Goal: Transaction & Acquisition: Book appointment/travel/reservation

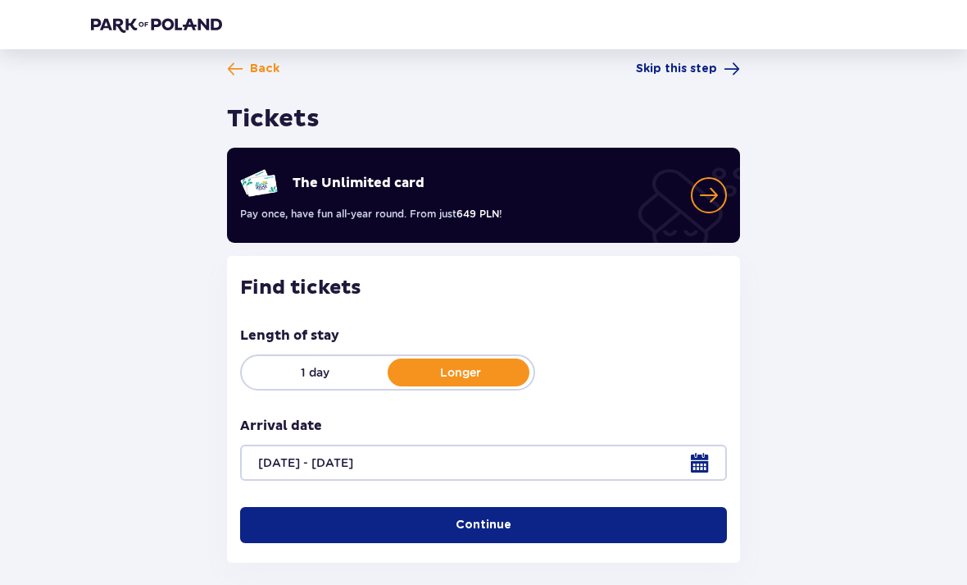
scroll to position [48, 0]
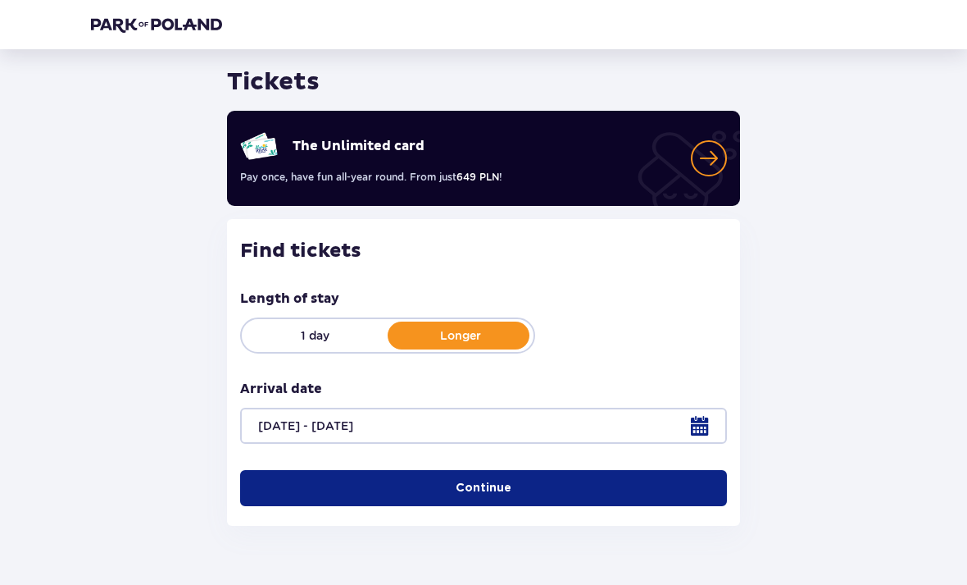
click at [721, 500] on button "Continue" at bounding box center [483, 488] width 487 height 36
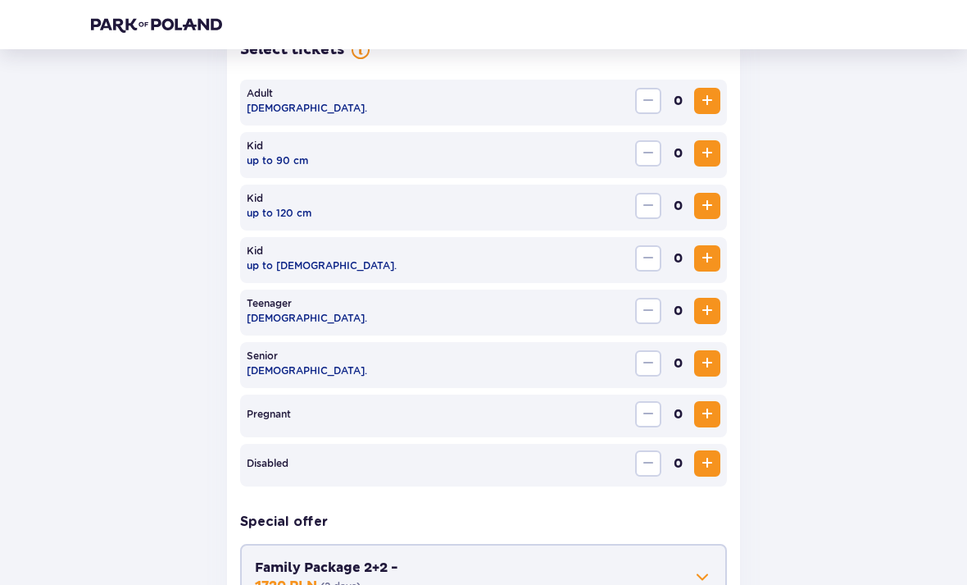
scroll to position [505, 0]
click at [712, 102] on span "Increase" at bounding box center [708, 100] width 20 height 20
click at [717, 107] on button "Increase" at bounding box center [707, 100] width 26 height 26
click at [709, 211] on span "Increase" at bounding box center [708, 205] width 20 height 20
click at [711, 157] on span "Increase" at bounding box center [708, 153] width 20 height 20
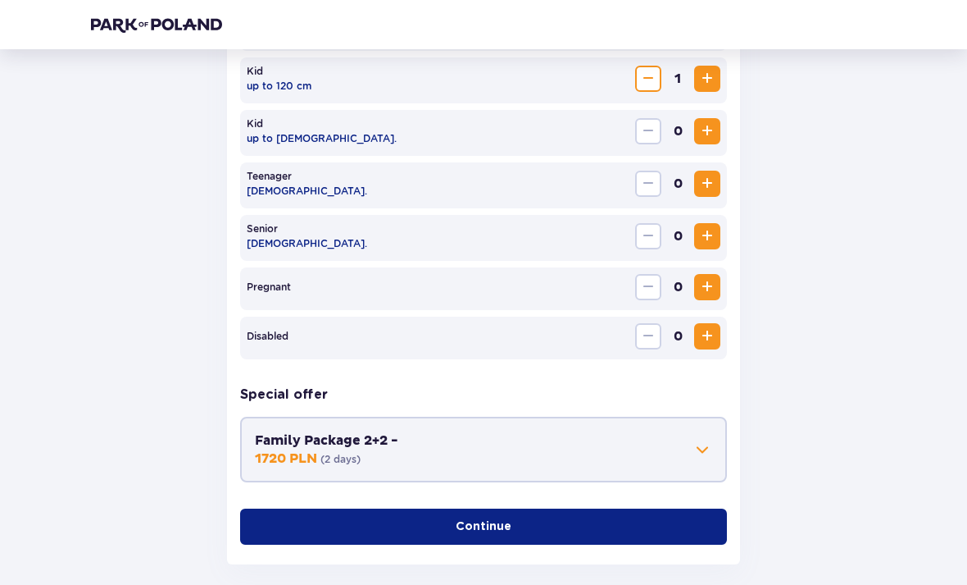
scroll to position [657, 0]
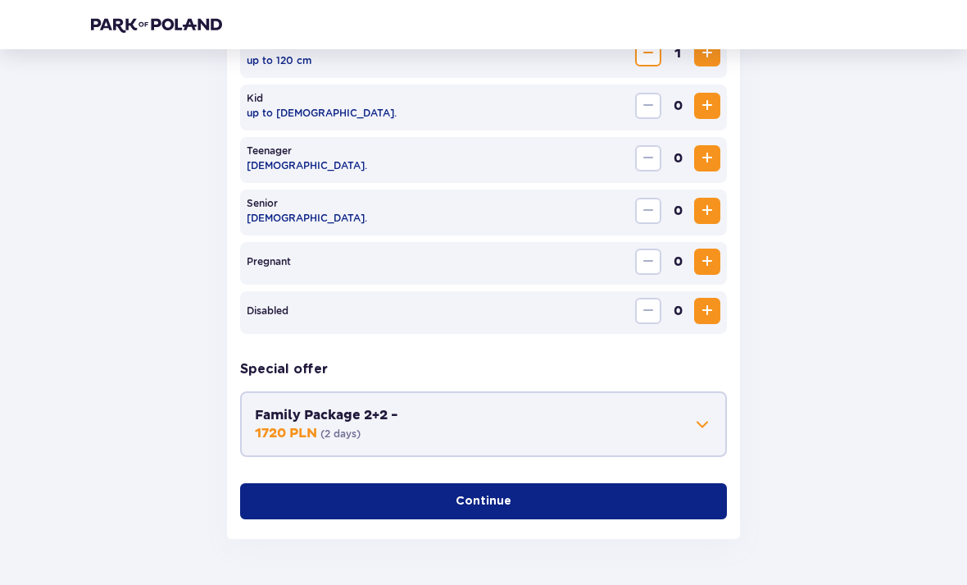
click at [703, 498] on button "Continue" at bounding box center [483, 501] width 487 height 36
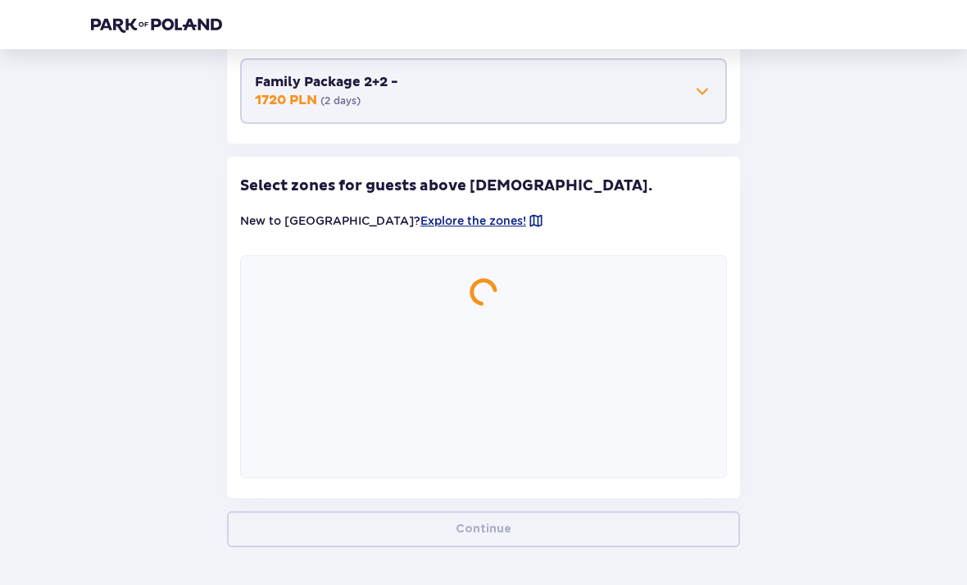
scroll to position [998, 0]
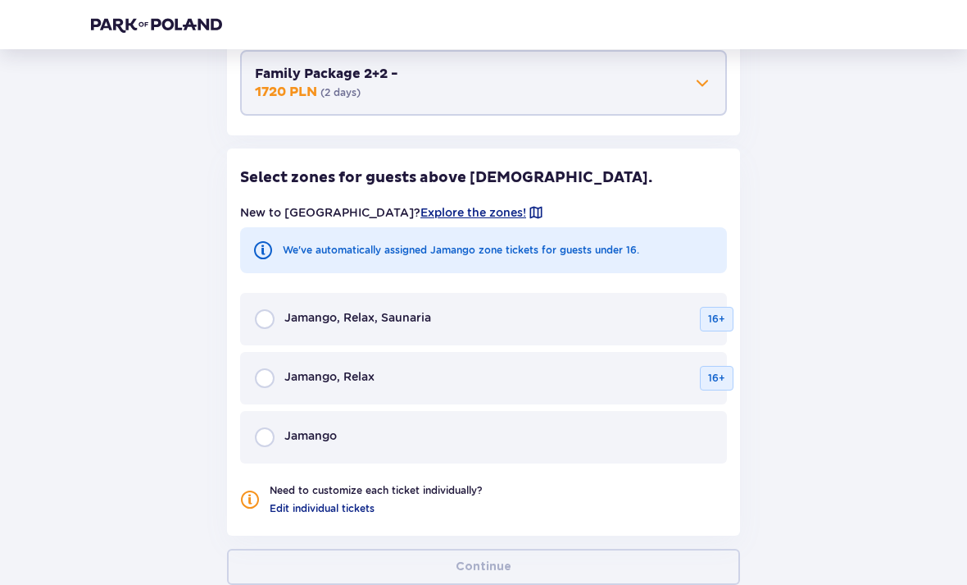
click at [528, 204] on span at bounding box center [536, 212] width 16 height 16
click at [472, 208] on div "New to [GEOGRAPHIC_DATA]? Explore the zones!" at bounding box center [483, 213] width 487 height 30
click at [446, 207] on span "Explore the zones!" at bounding box center [474, 212] width 106 height 16
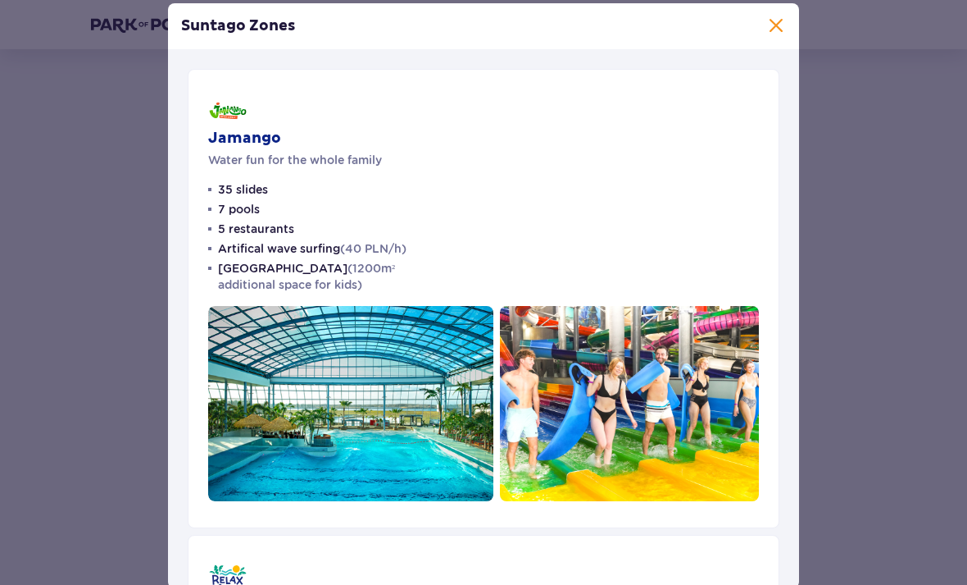
click at [452, 212] on div "Jamango Water fun for the whole family 35 slides 7 pools 5 restaurants Artifica…" at bounding box center [484, 298] width 592 height 459
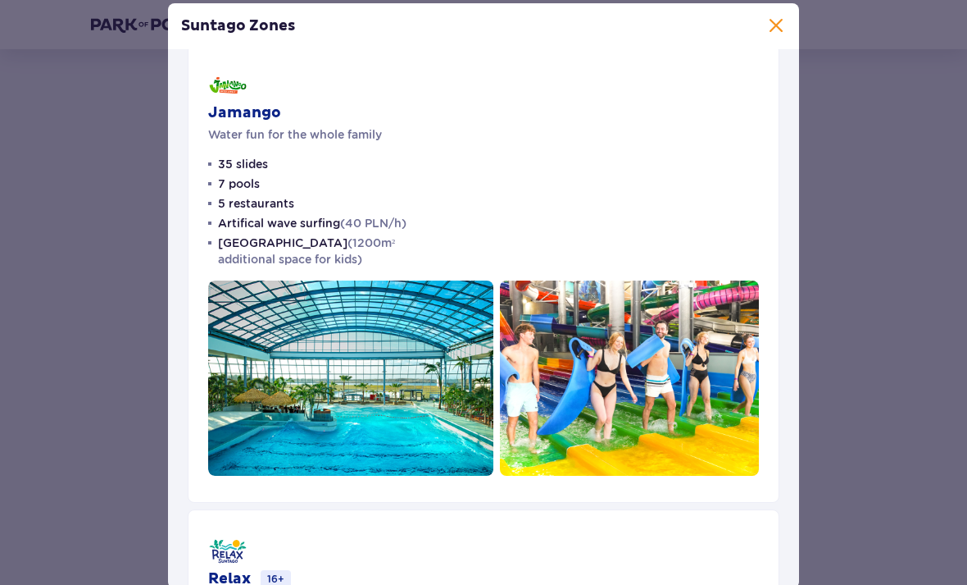
scroll to position [23, 0]
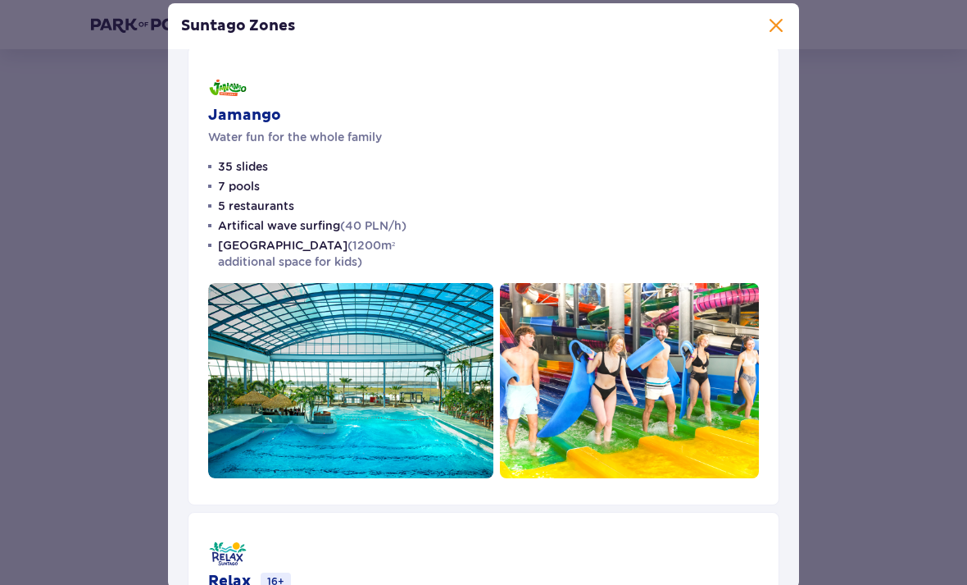
click at [771, 36] on span at bounding box center [777, 26] width 20 height 20
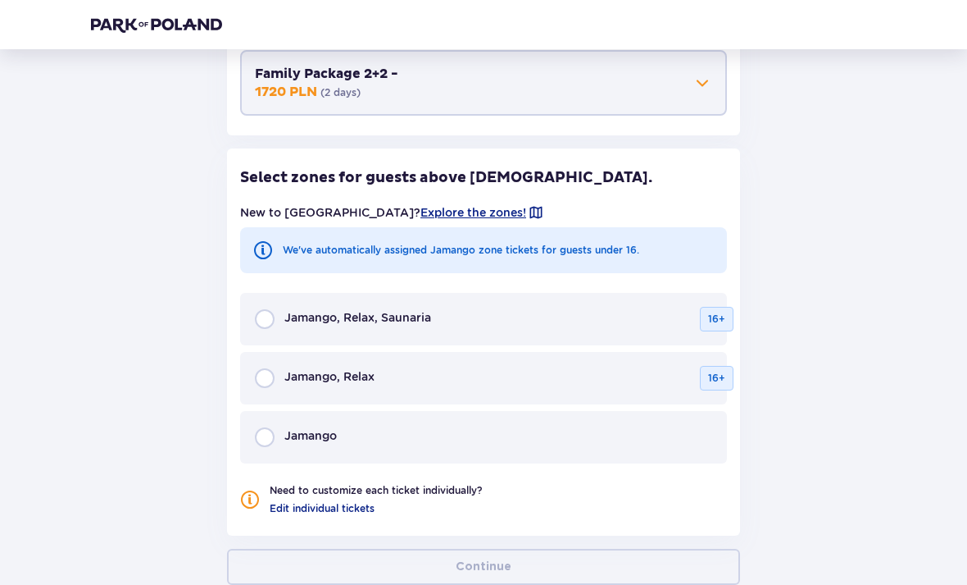
click at [604, 448] on div "Jamango" at bounding box center [483, 437] width 487 height 52
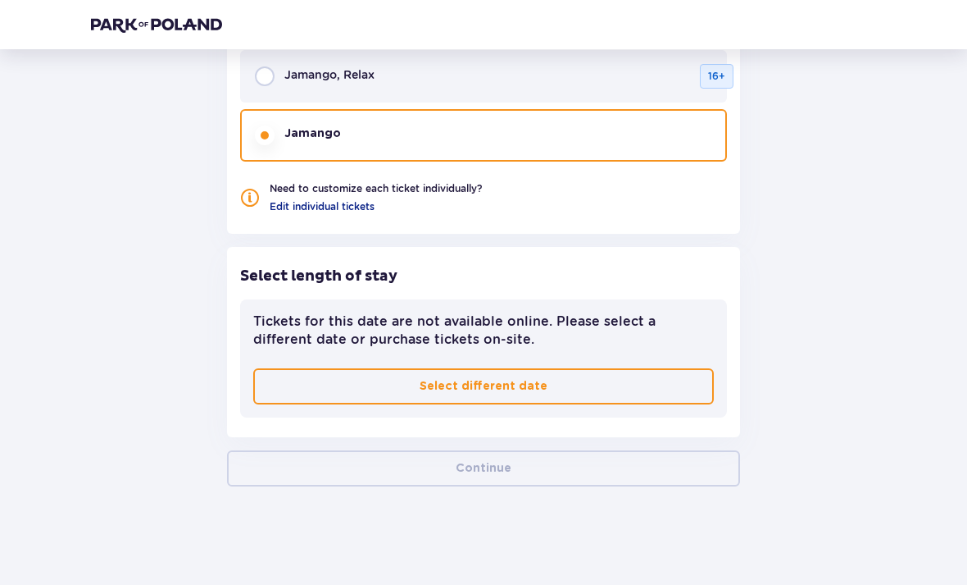
scroll to position [1247, 0]
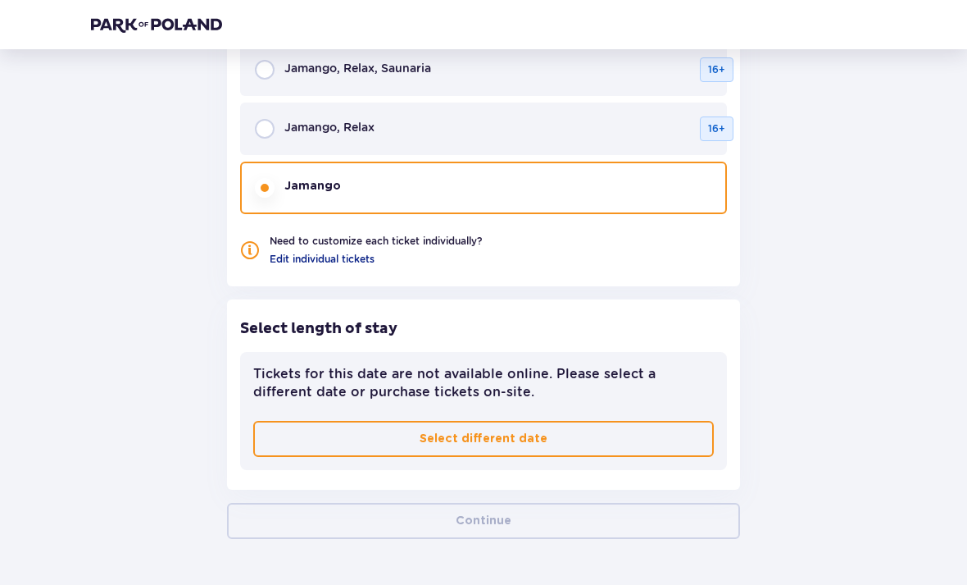
click at [654, 436] on button "Select different date" at bounding box center [483, 439] width 461 height 36
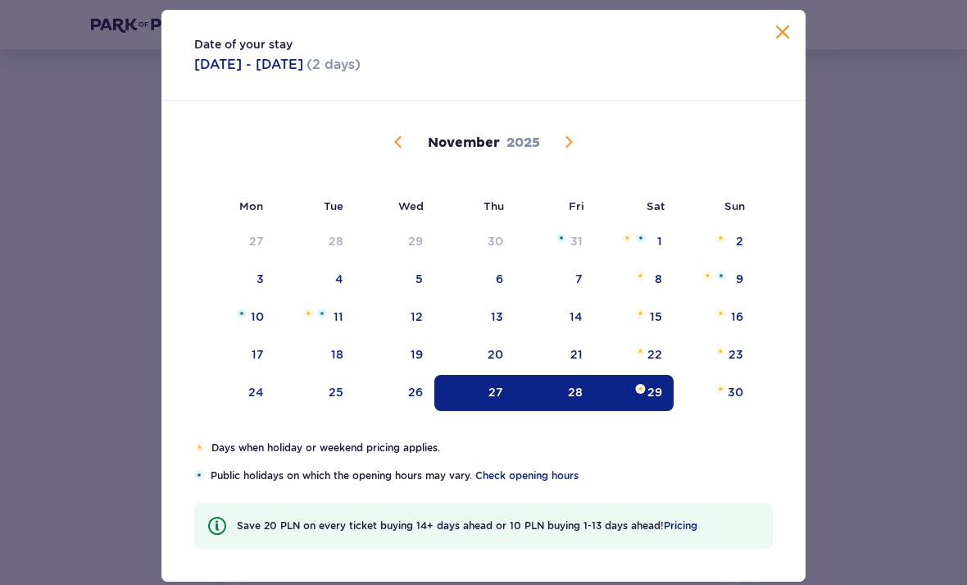
scroll to position [248, 0]
click at [572, 152] on span "Calendar" at bounding box center [569, 142] width 20 height 20
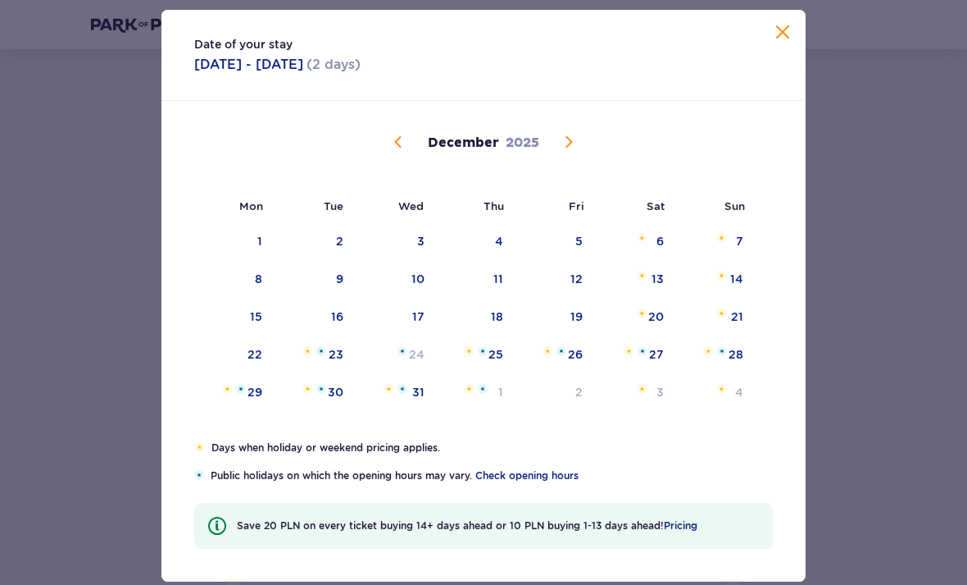
click at [397, 152] on span "Calendar" at bounding box center [399, 142] width 20 height 20
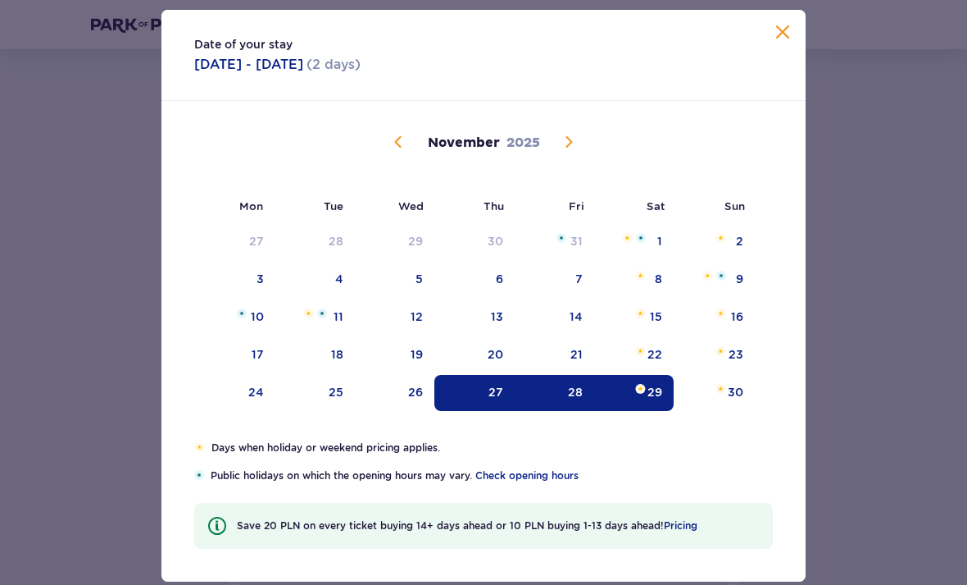
click at [735, 411] on div "30" at bounding box center [714, 393] width 81 height 36
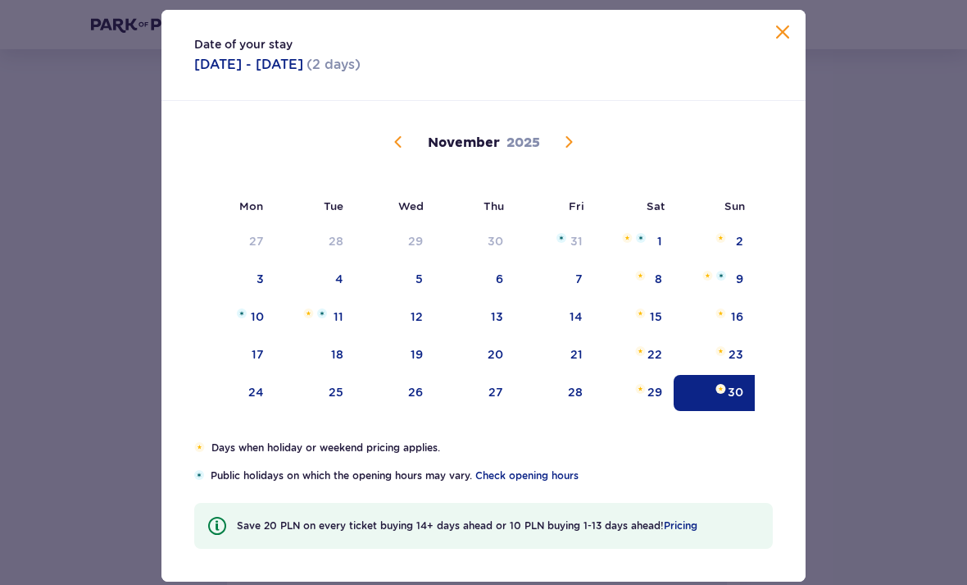
click at [502, 400] on div "27" at bounding box center [496, 392] width 15 height 16
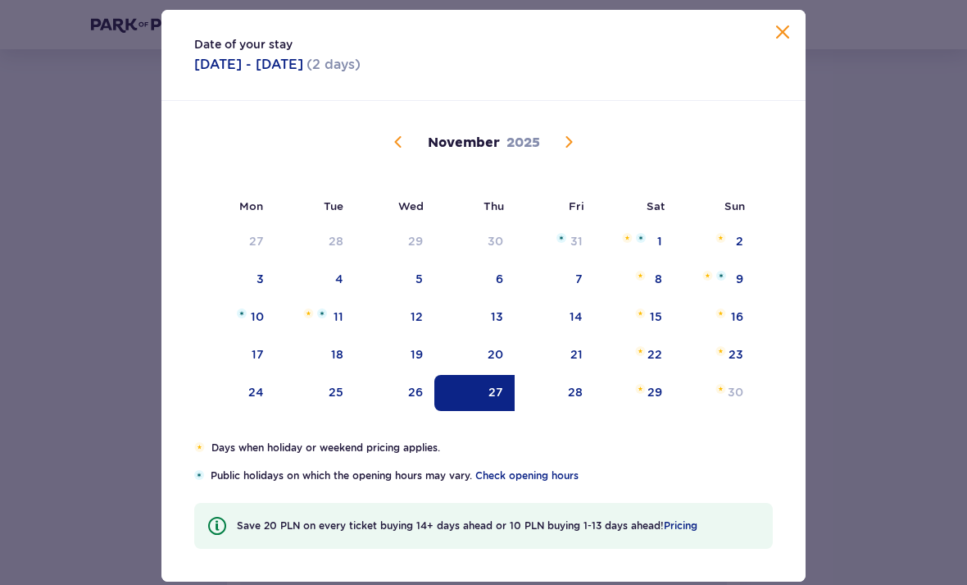
click at [585, 152] on div "[DATE]" at bounding box center [483, 143] width 543 height 18
click at [570, 152] on span "Calendar" at bounding box center [569, 142] width 20 height 20
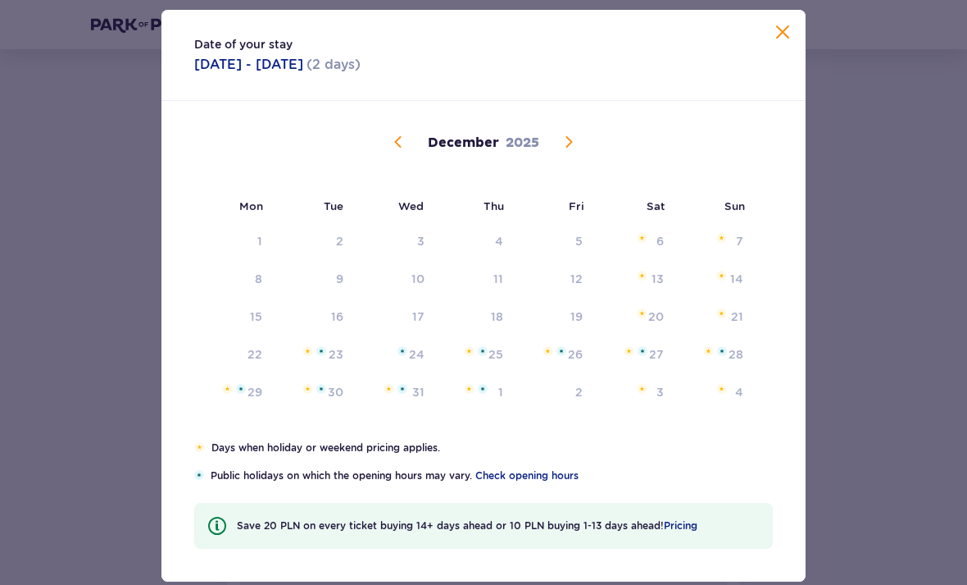
click at [344, 249] on div "2" at bounding box center [339, 241] width 7 height 16
click at [398, 152] on span "Calendar" at bounding box center [399, 142] width 20 height 20
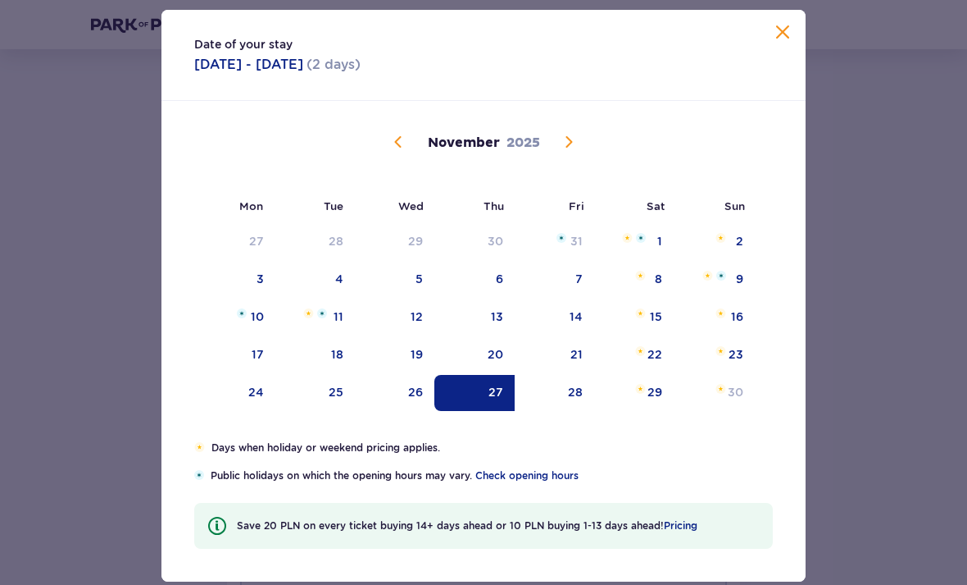
click at [735, 400] on div "30" at bounding box center [736, 392] width 16 height 16
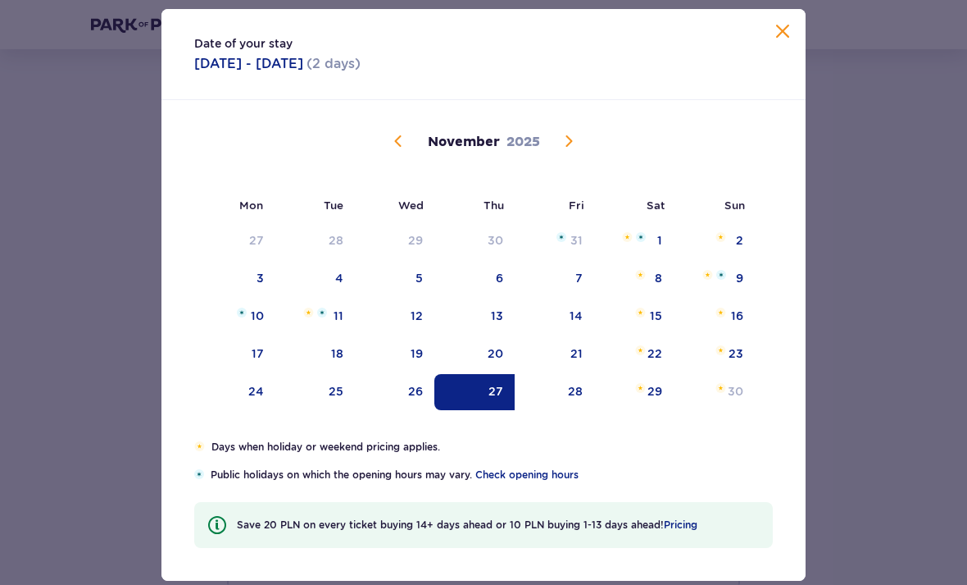
click at [662, 410] on div "29" at bounding box center [634, 393] width 80 height 36
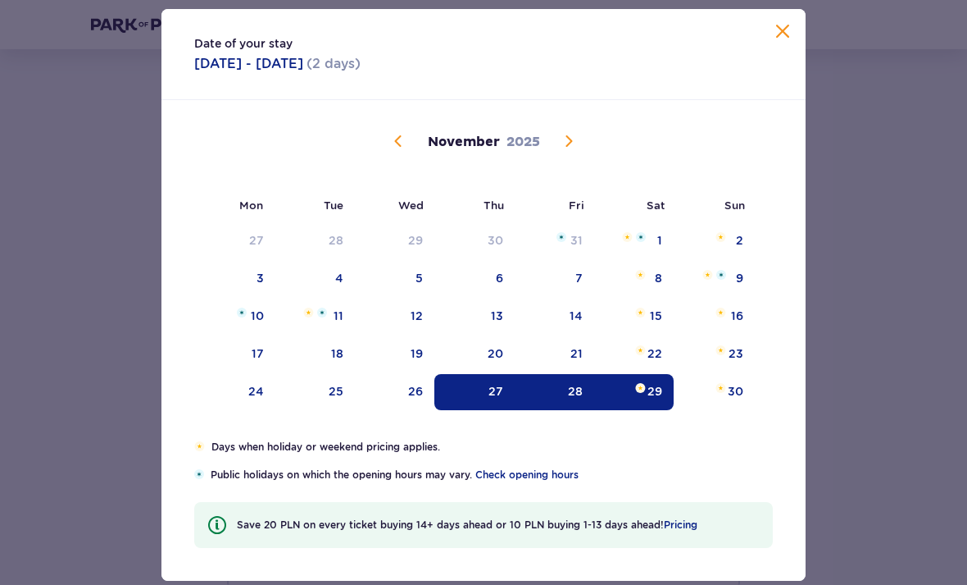
scroll to position [48, 0]
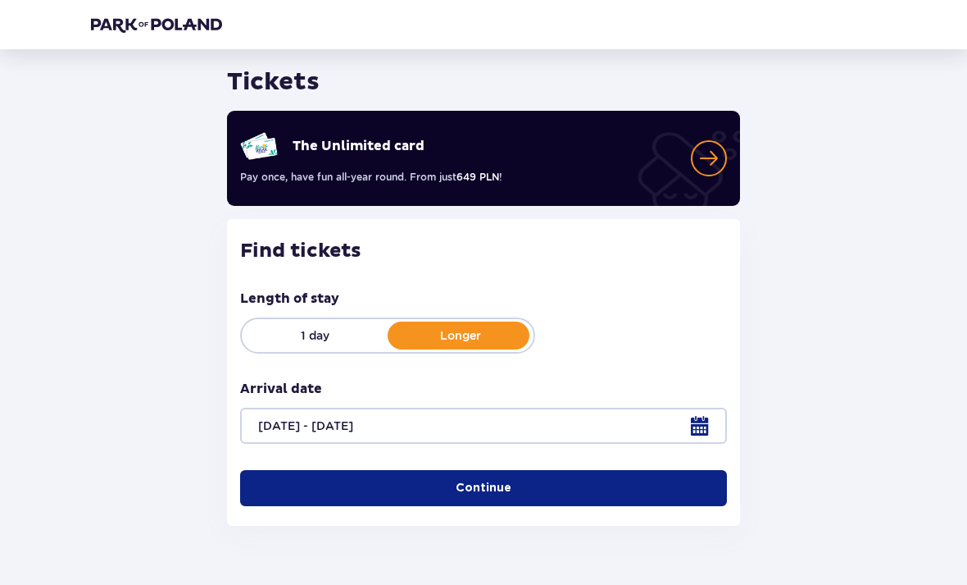
click at [694, 431] on div at bounding box center [483, 425] width 487 height 36
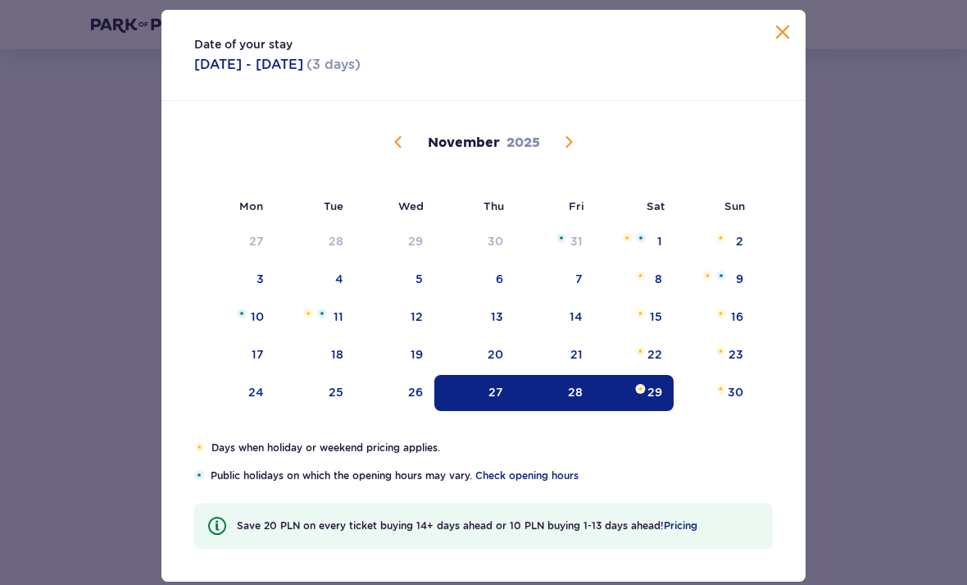
click at [740, 411] on div "30" at bounding box center [714, 393] width 81 height 36
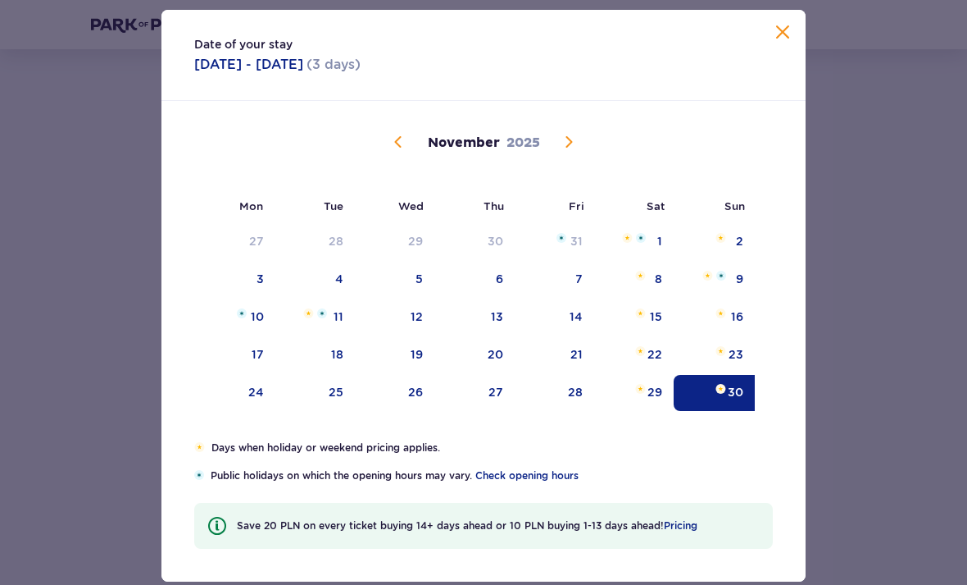
click at [504, 408] on div "27" at bounding box center [475, 393] width 81 height 36
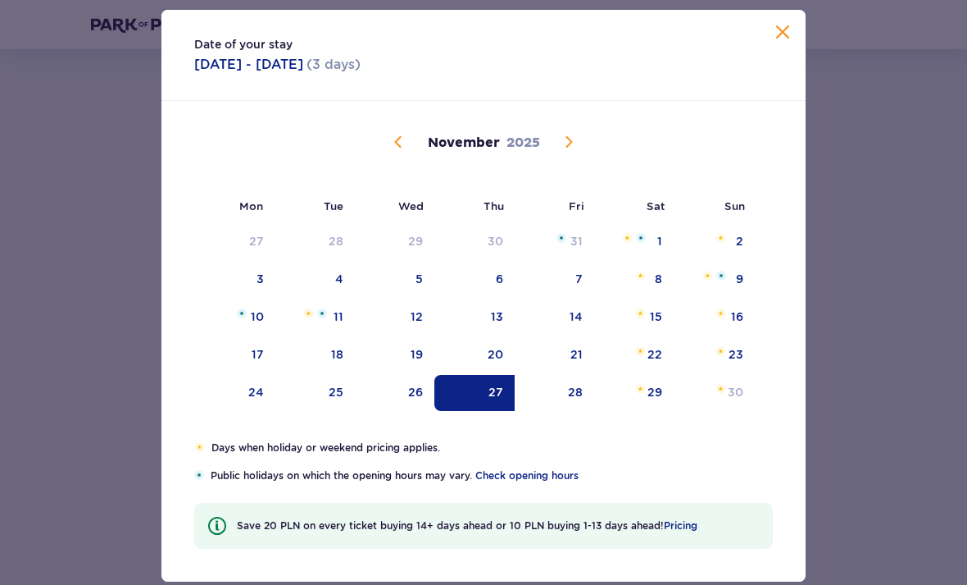
click at [740, 400] on div "30" at bounding box center [736, 392] width 16 height 16
click at [726, 394] on img "Not available. Sunday, November 30, 2025" at bounding box center [721, 389] width 11 height 10
click at [727, 411] on div "30" at bounding box center [714, 393] width 81 height 36
click at [562, 152] on span "Calendar" at bounding box center [569, 142] width 20 height 20
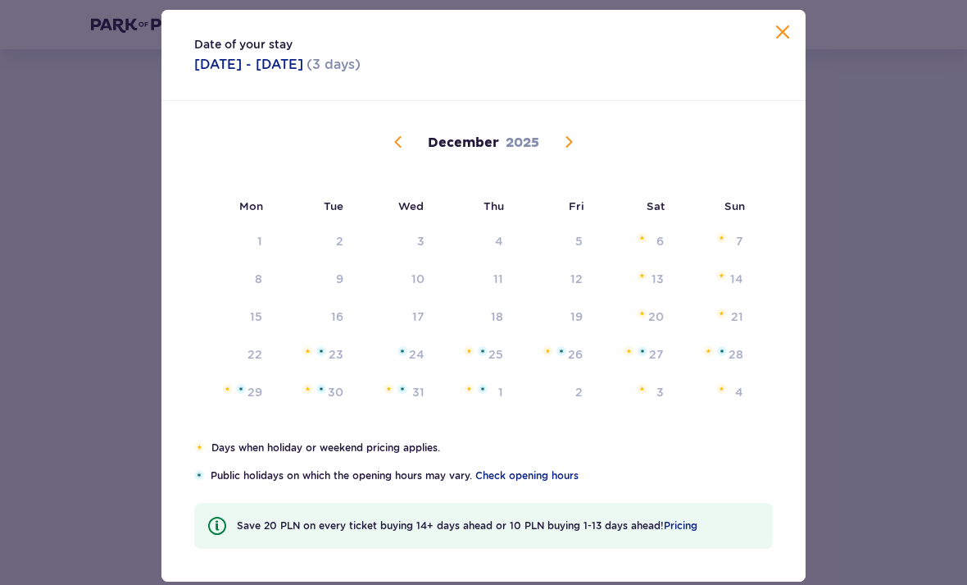
click at [404, 152] on span "Calendar" at bounding box center [399, 142] width 20 height 20
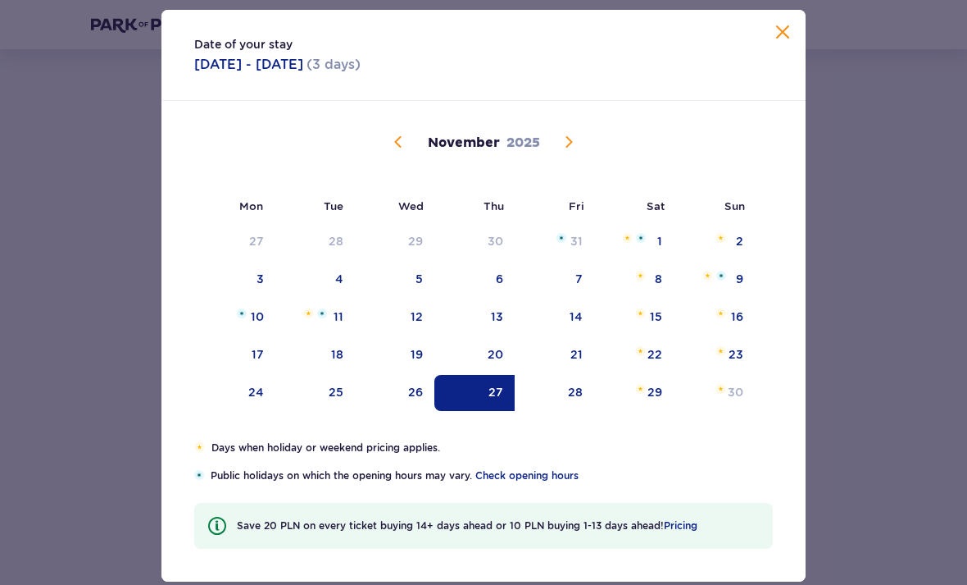
click at [726, 394] on img "Not available. Sunday, November 30, 2025" at bounding box center [721, 389] width 11 height 10
click at [603, 537] on div "Save 20 PLN on every ticket buying 14+ days ahead or 10 PLN buying 1-13 days ah…" at bounding box center [483, 526] width 579 height 46
click at [782, 43] on span at bounding box center [783, 33] width 20 height 20
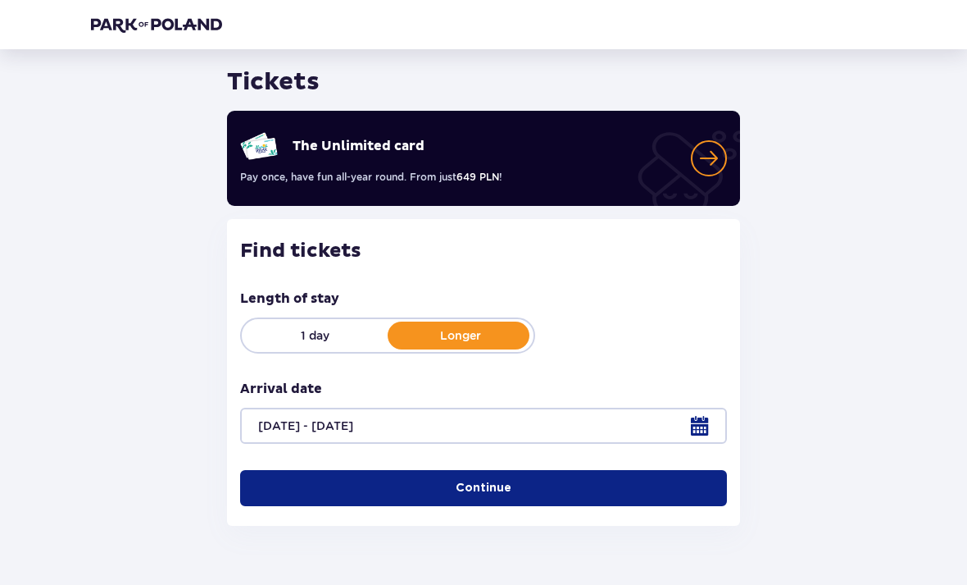
click at [662, 484] on button "Continue" at bounding box center [483, 488] width 487 height 36
